Goal: Information Seeking & Learning: Learn about a topic

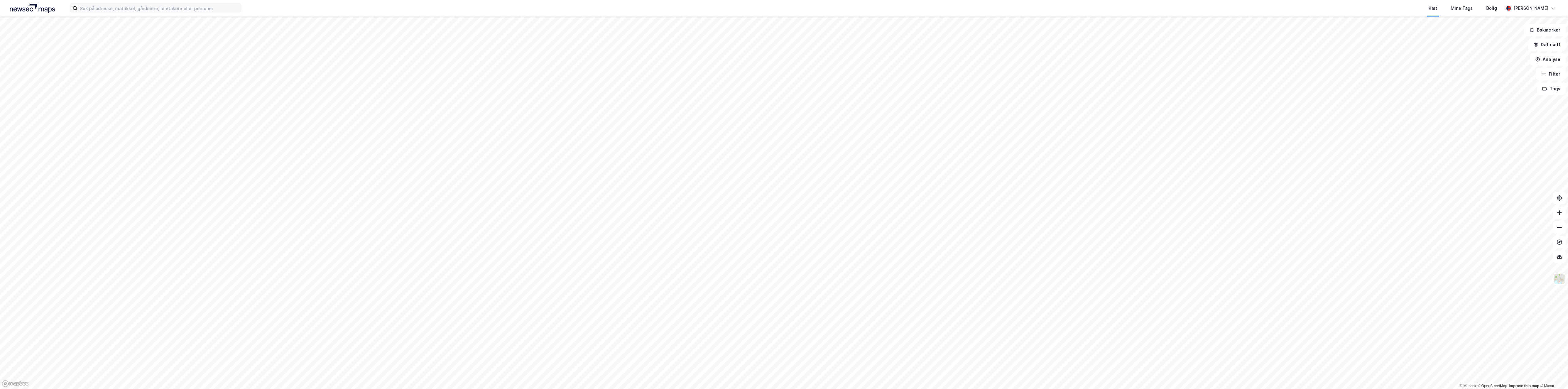
click at [107, 13] on label at bounding box center [156, 9] width 172 height 10
click at [107, 13] on input at bounding box center [159, 8] width 164 height 9
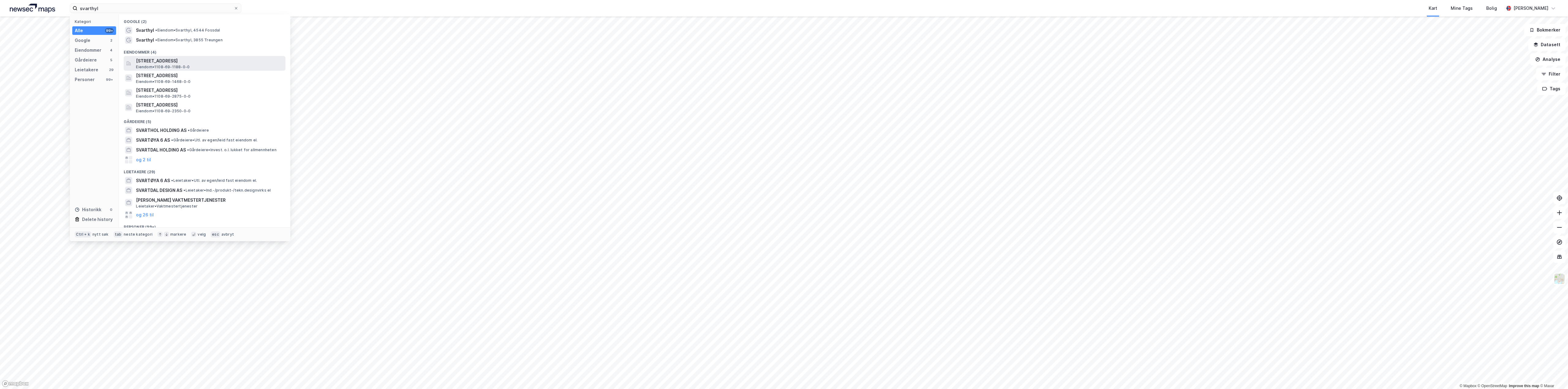
click at [171, 65] on span "Eiendom • 1108-69-1188-0-0" at bounding box center [163, 67] width 54 height 5
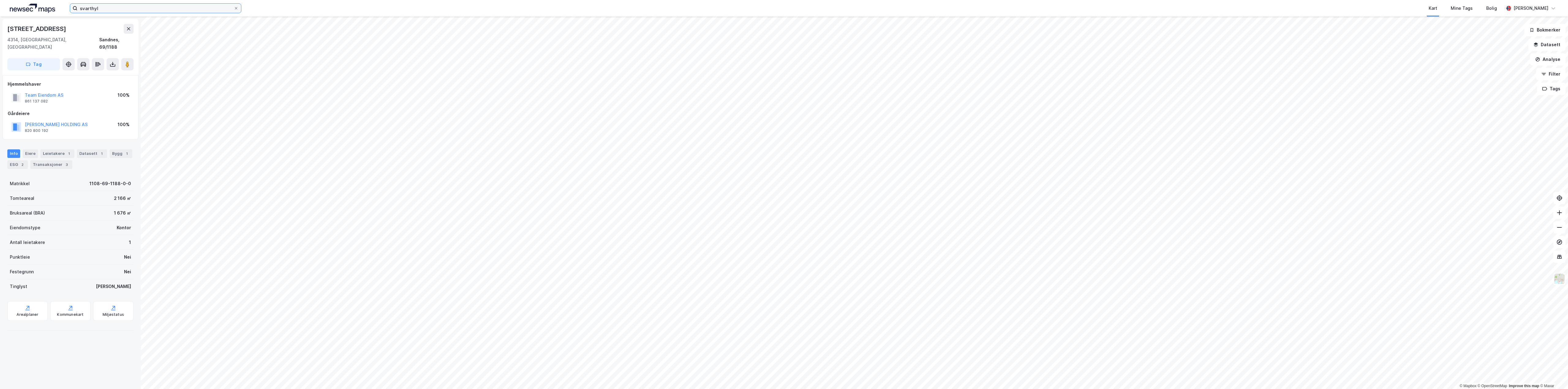
click at [110, 10] on input "svarthyl" at bounding box center [155, 8] width 156 height 9
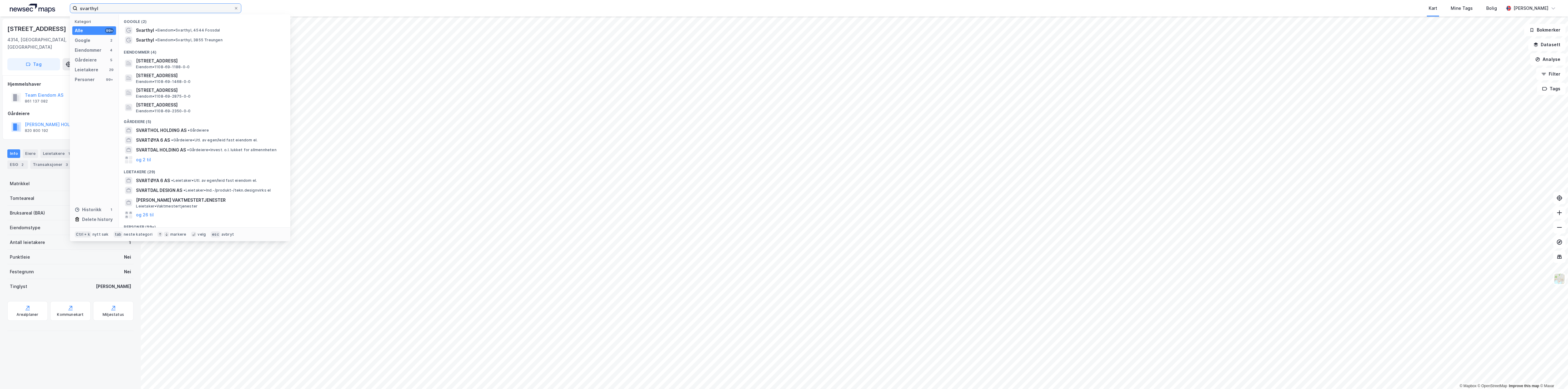
drag, startPoint x: 122, startPoint y: 9, endPoint x: 26, endPoint y: 7, distance: 96.0
click at [26, 7] on div "svarthyl Kategori Alle 99+ Google 2 Eiendommer 4 Gårdeiere 5 Leietakere 29 Pers…" at bounding box center [784, 8] width 1568 height 16
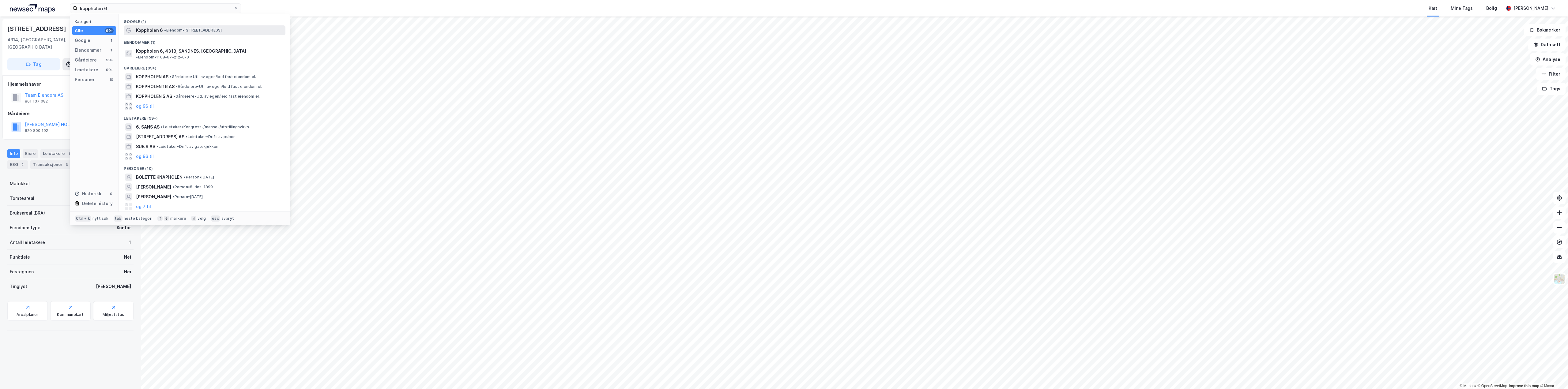
click at [173, 28] on span "• Eiendom • [STREET_ADDRESS]" at bounding box center [193, 30] width 58 height 5
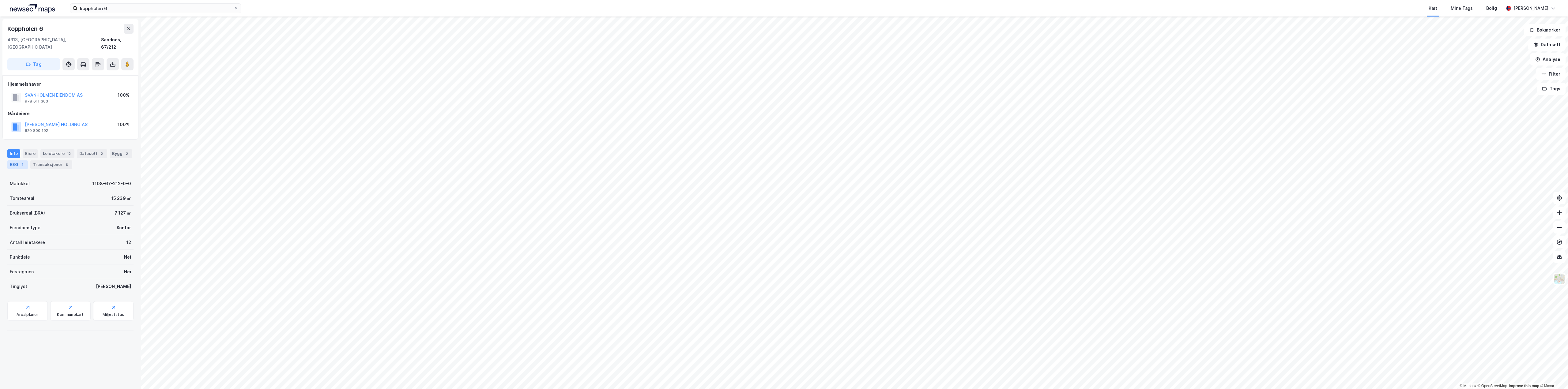
click at [19, 161] on div "ESG 1" at bounding box center [18, 165] width 21 height 9
click at [38, 161] on div "Transaksjoner 8" at bounding box center [51, 165] width 42 height 9
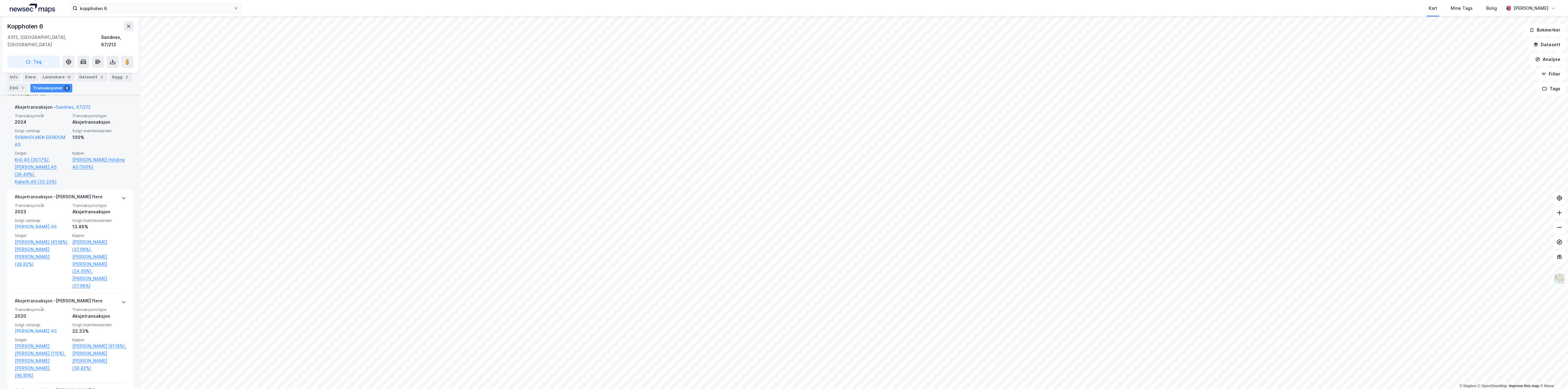
scroll to position [122, 0]
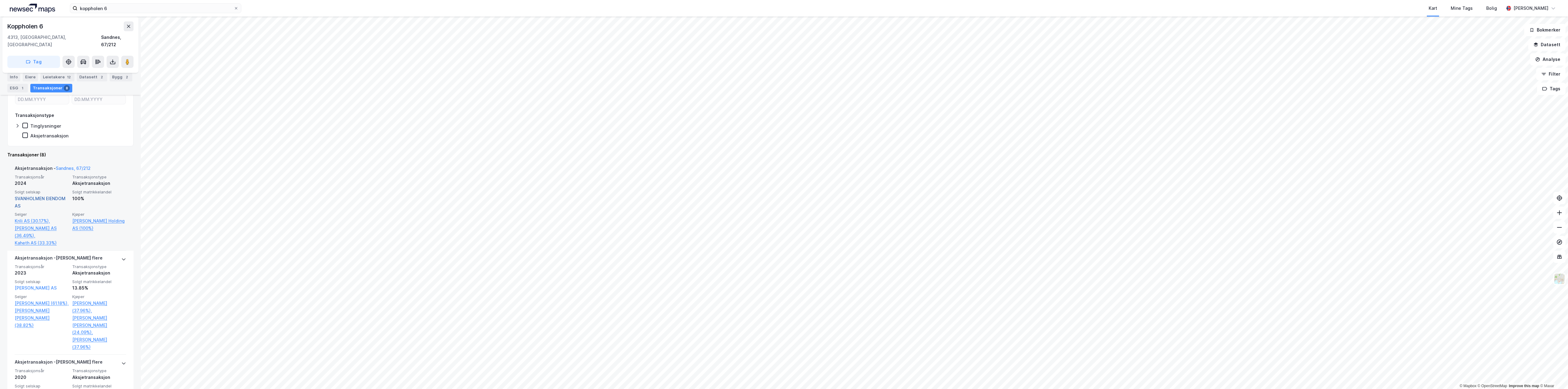
click at [45, 196] on link "SVANHOLMEN EIENDOM AS" at bounding box center [40, 202] width 51 height 13
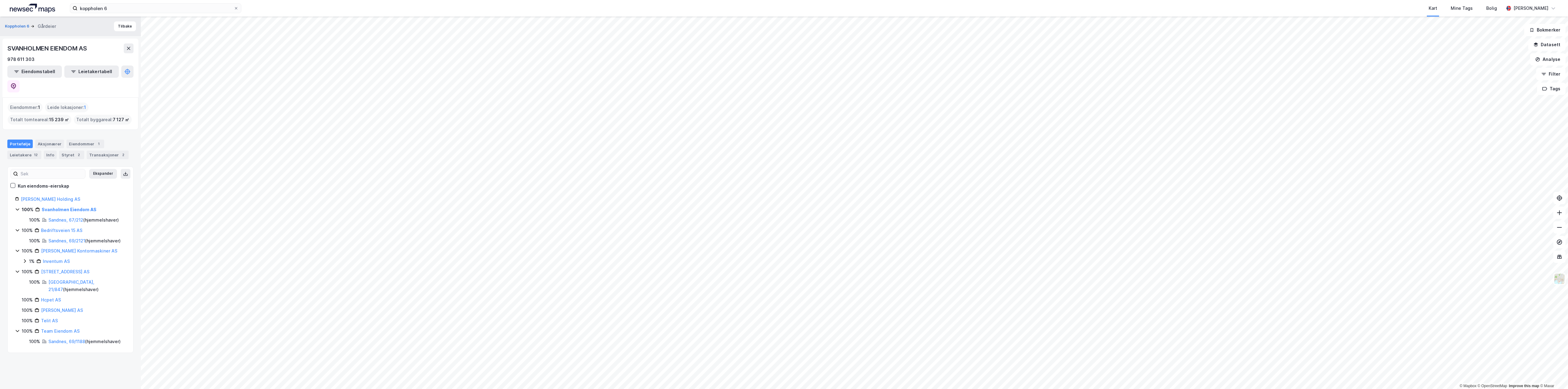
click at [24, 139] on div "Portefølje" at bounding box center [20, 144] width 26 height 9
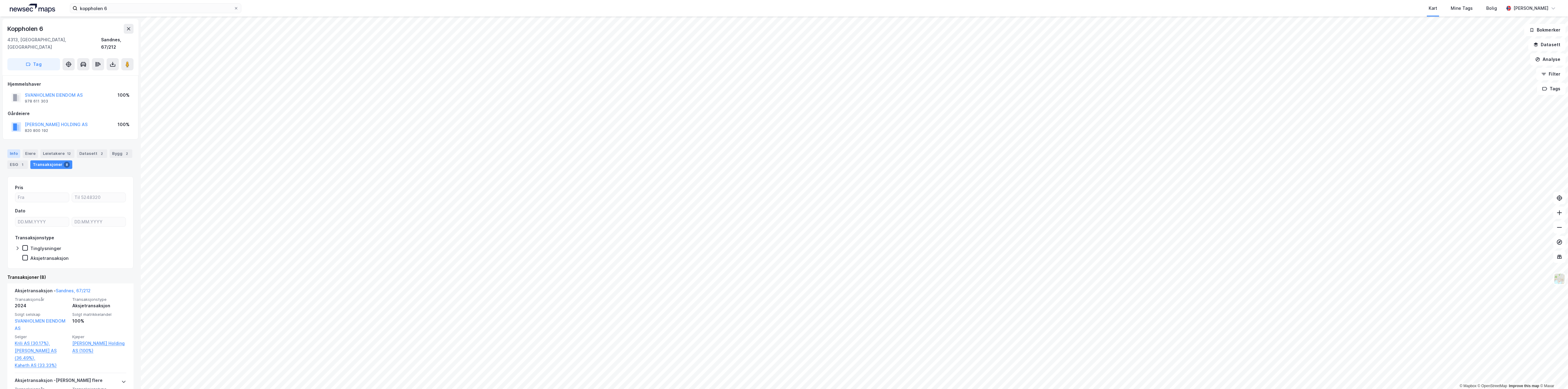
click at [19, 150] on div "Info" at bounding box center [13, 154] width 13 height 9
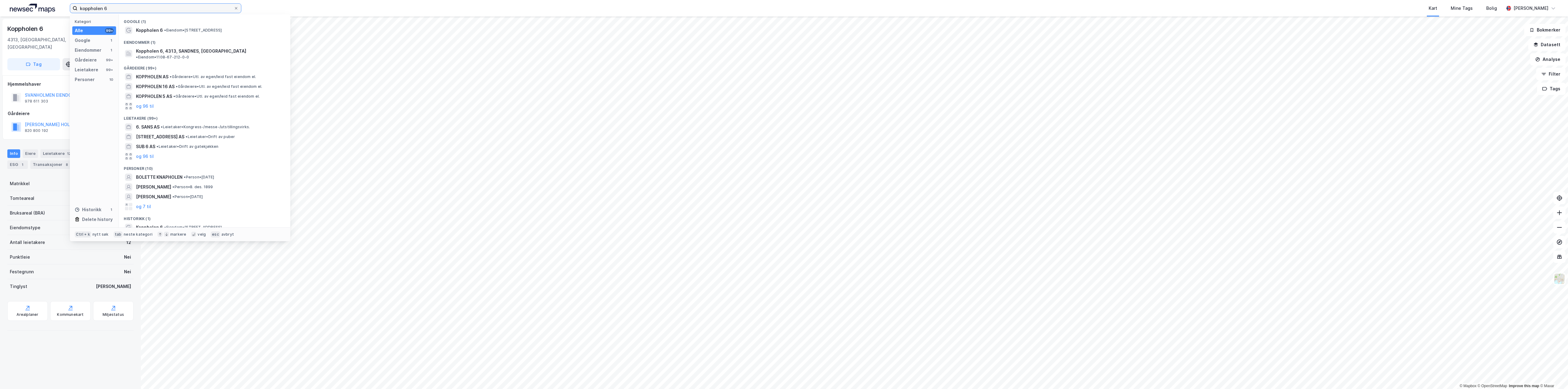
drag, startPoint x: 130, startPoint y: 9, endPoint x: 68, endPoint y: 7, distance: 62.0
click at [68, 7] on div "koppholen 6 Kategori Alle 99+ Google 1 Eiendommer 1 Gårdeiere 99+ Leietakere 99…" at bounding box center [784, 8] width 1568 height 16
paste input "[STREET_ADDRESS]"
click at [215, 32] on span "• Eiendom • [STREET_ADDRESS]" at bounding box center [208, 30] width 58 height 5
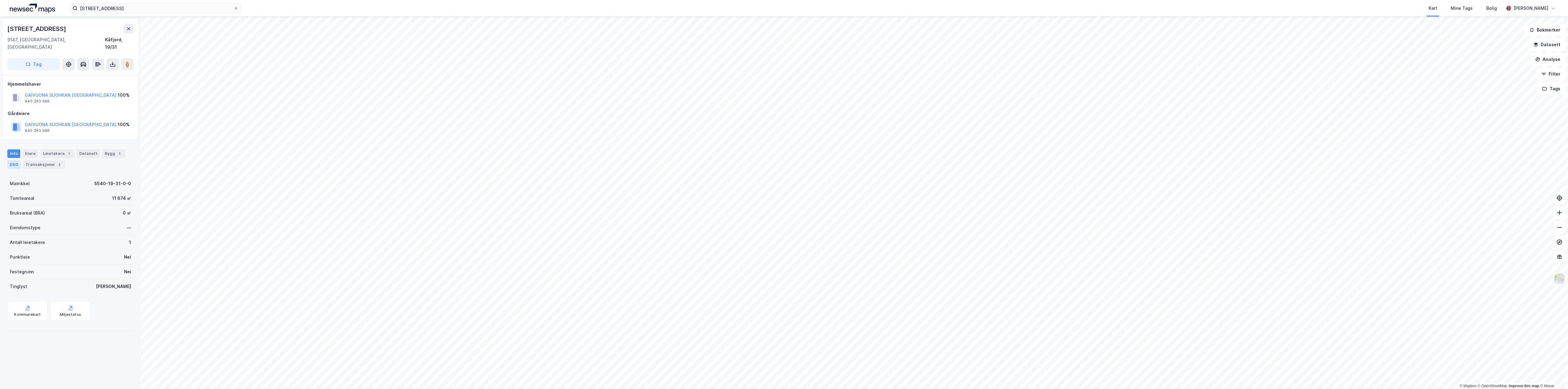
click at [15, 161] on div "ESG" at bounding box center [14, 165] width 13 height 9
click at [139, 8] on input "[STREET_ADDRESS]" at bounding box center [155, 8] width 156 height 9
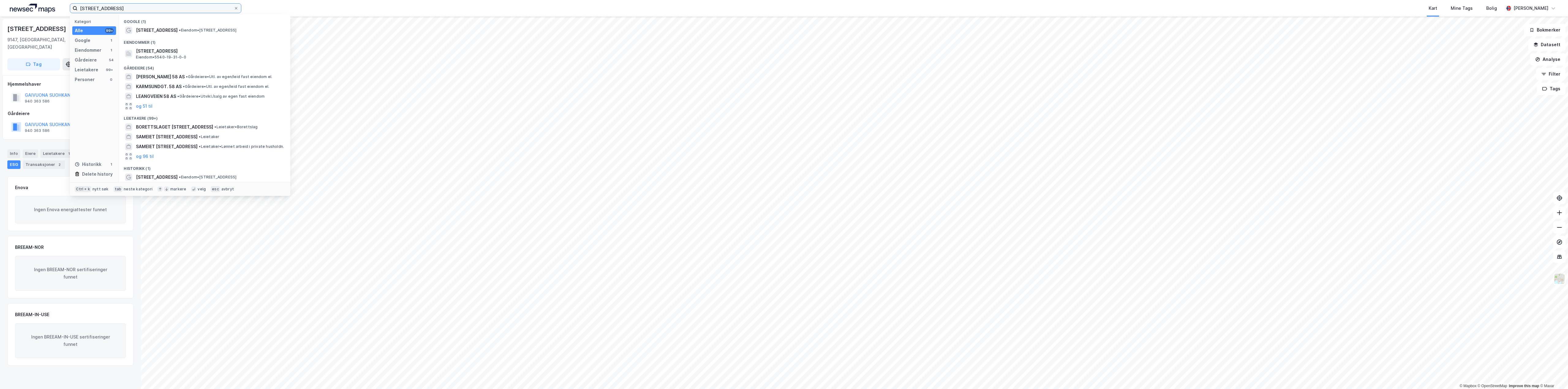
click at [50, 9] on div "[STREET_ADDRESS] Kategori Alle 99+ Google 1 Eiendommer 1 Gårdeiere 54 Leietaker…" at bounding box center [784, 8] width 1568 height 16
click at [152, 31] on span "Overhalla Betongbygg" at bounding box center [159, 30] width 48 height 7
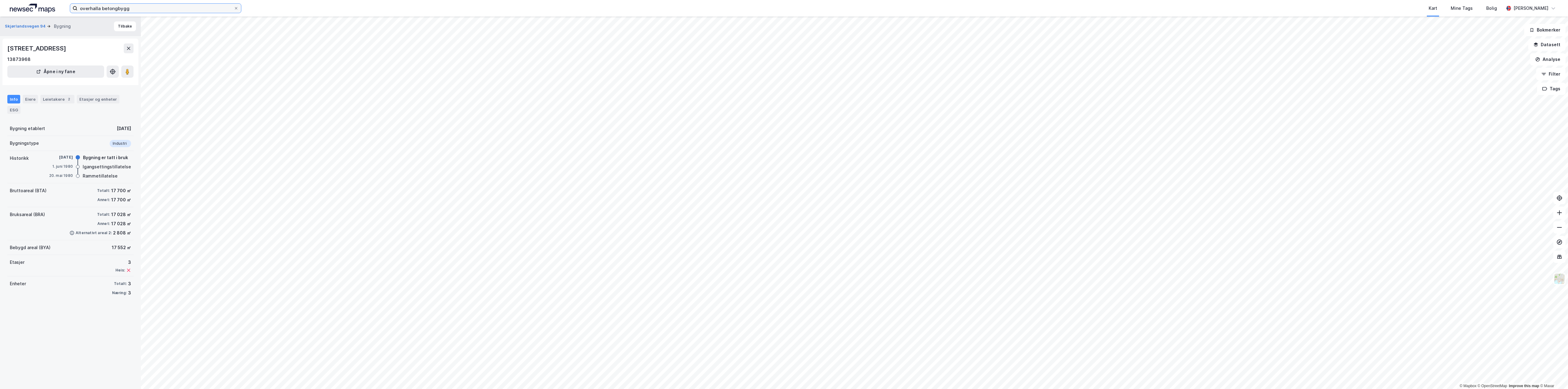
click at [141, 10] on input "overhalla betongbygg" at bounding box center [155, 8] width 156 height 9
click at [169, 10] on input "overhalla betongbygg" at bounding box center [155, 8] width 156 height 9
click at [158, 7] on input "overhalla betongbygg" at bounding box center [155, 8] width 156 height 9
type input "overhalla betongbygg"
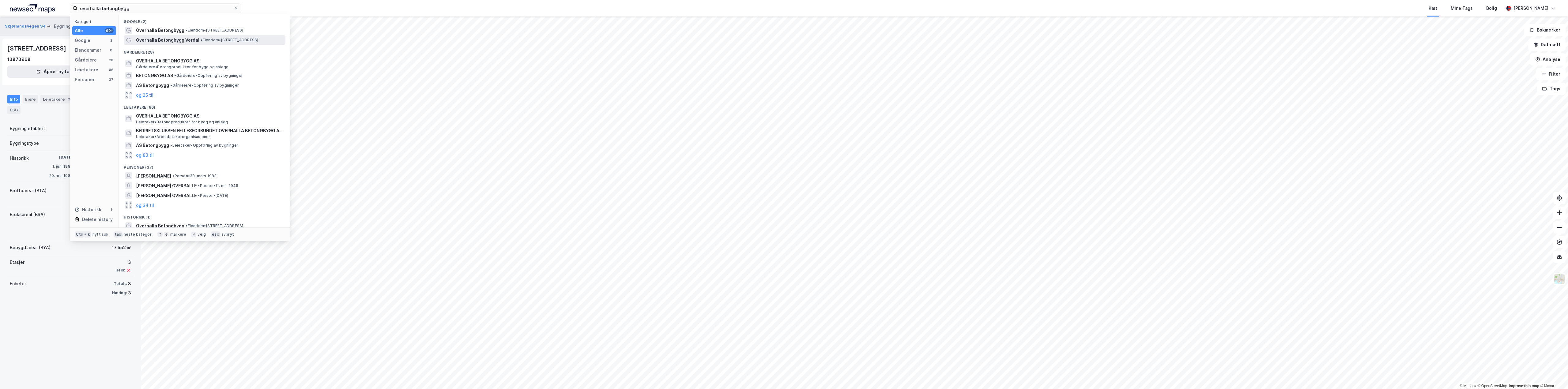
click at [167, 43] on span "Overhalla Betongbygg Verdal" at bounding box center [167, 40] width 63 height 7
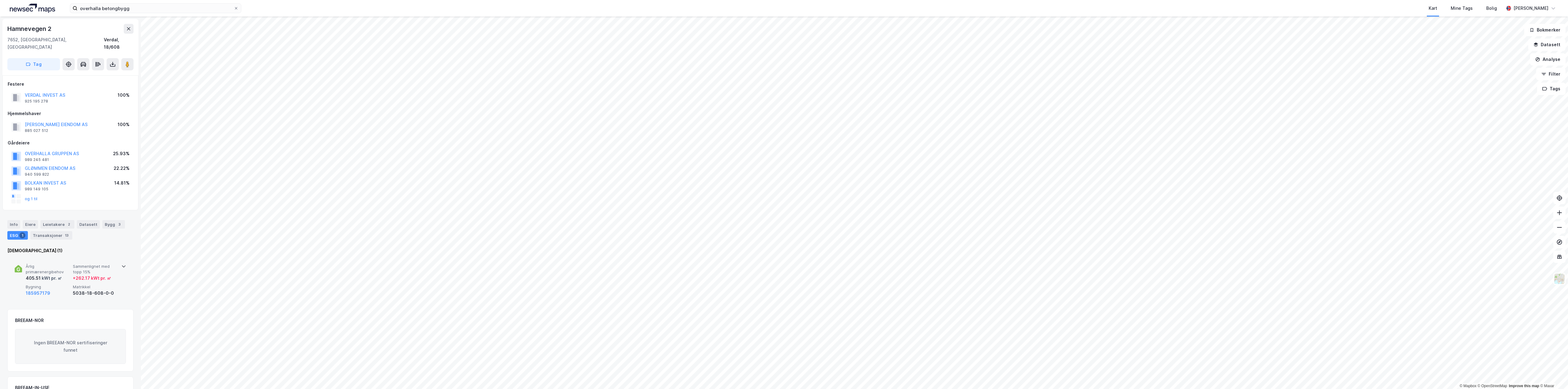
click at [86, 264] on span "Sammenlignet med topp 15%" at bounding box center [95, 270] width 44 height 11
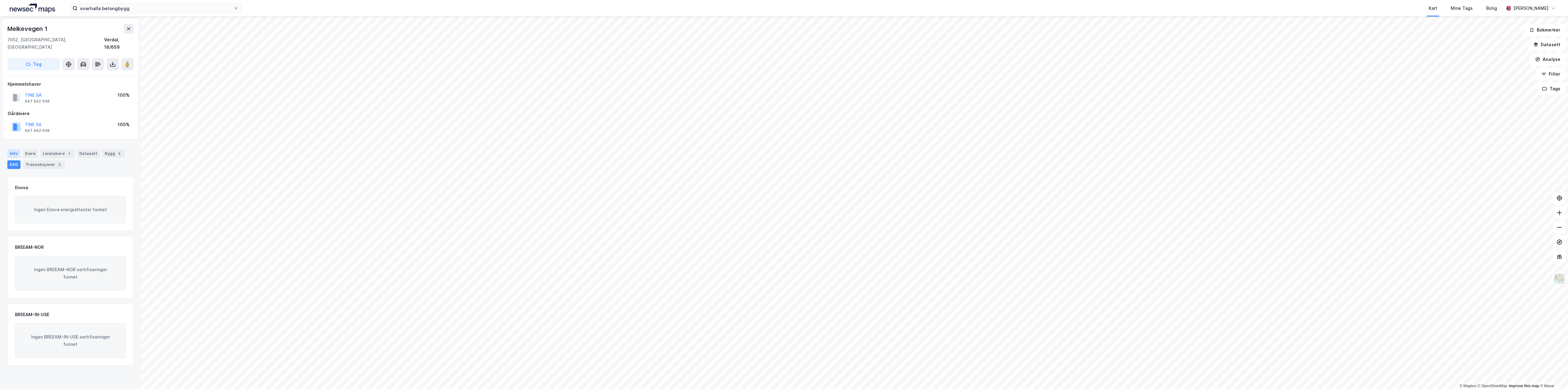
click at [15, 150] on div "Info" at bounding box center [13, 154] width 13 height 9
